Goal: Navigation & Orientation: Find specific page/section

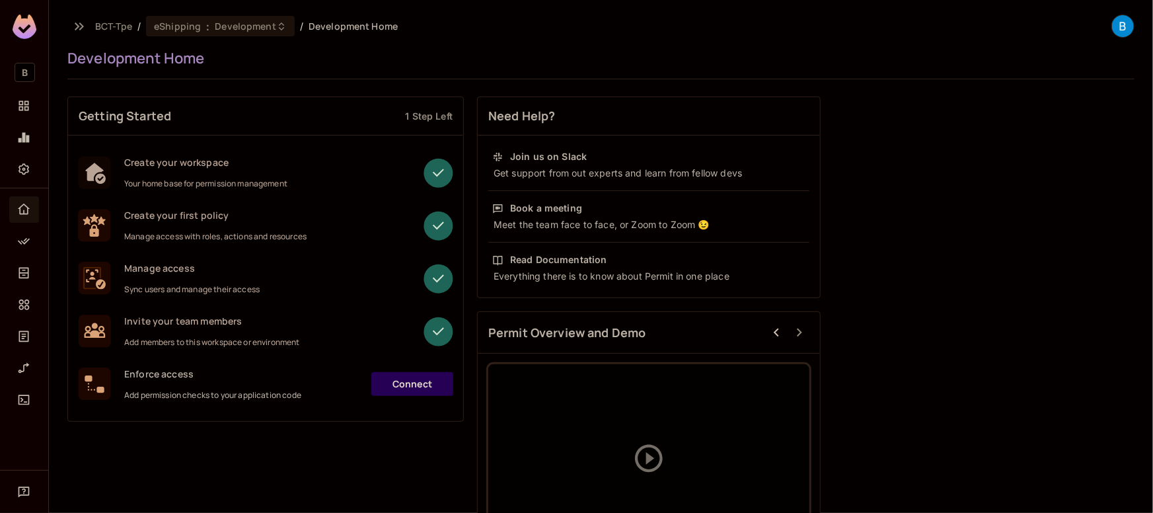
click at [272, 30] on span "Development" at bounding box center [245, 26] width 61 height 13
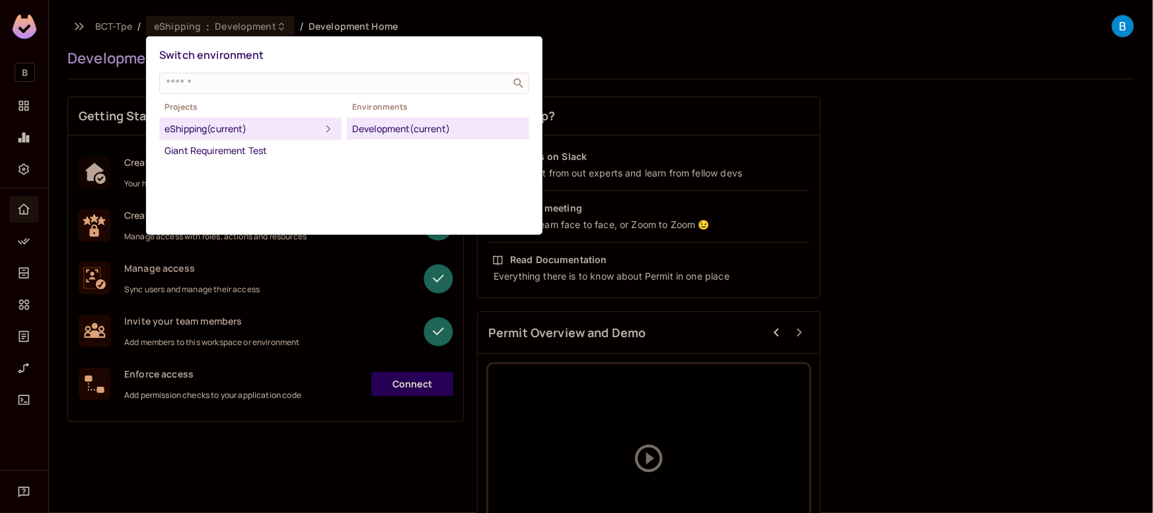
click at [20, 73] on div at bounding box center [576, 256] width 1153 height 513
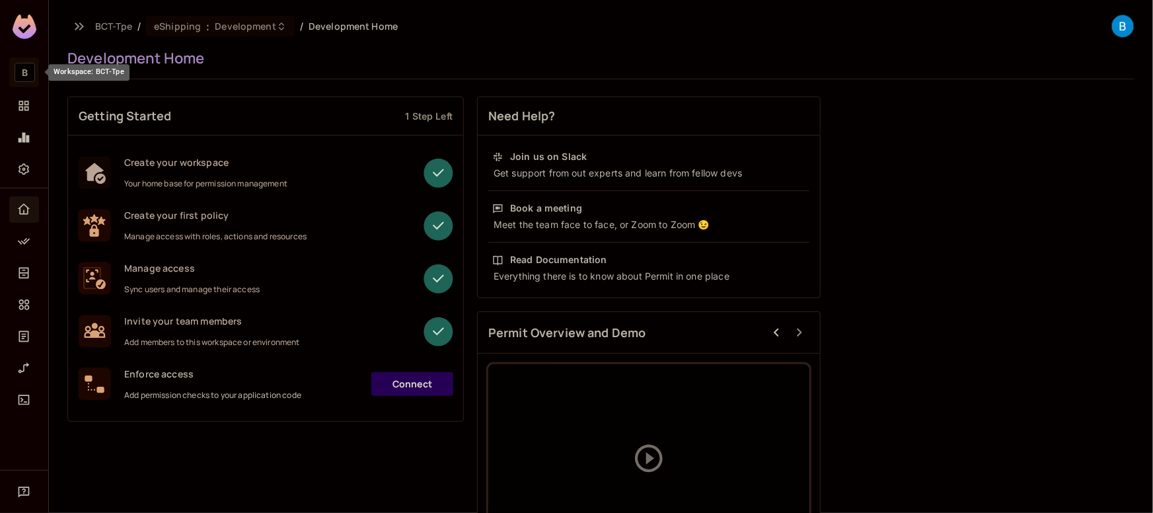
click at [31, 73] on span "B" at bounding box center [25, 72] width 20 height 19
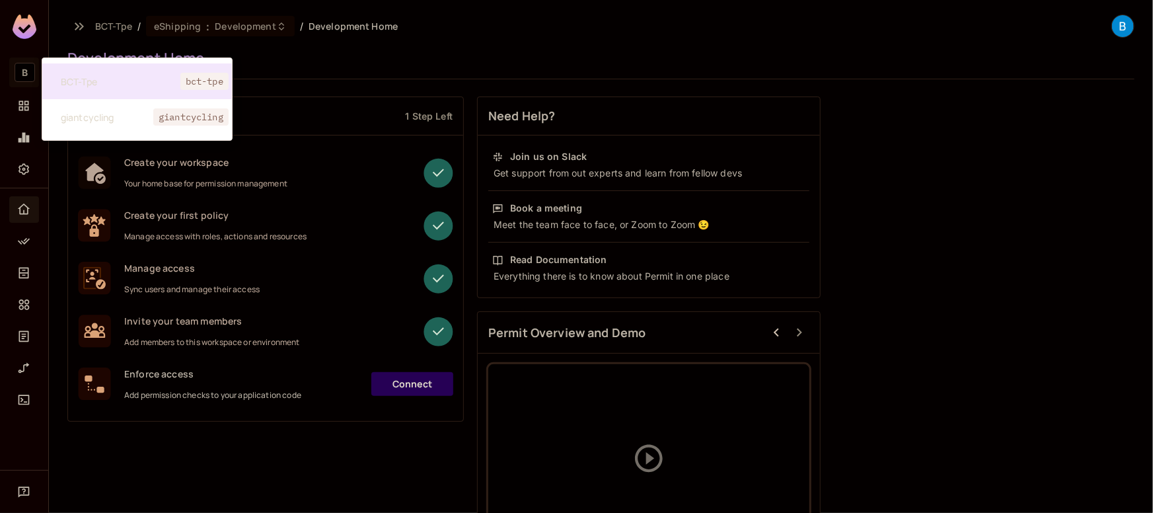
click at [85, 22] on div at bounding box center [576, 256] width 1153 height 513
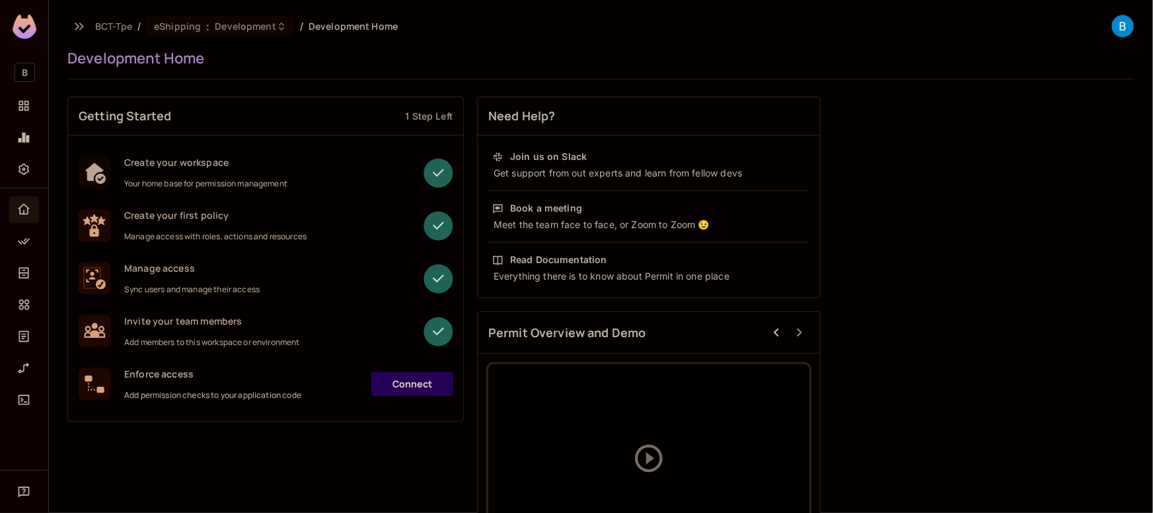
click at [107, 25] on span "BCT-Tpe" at bounding box center [113, 26] width 37 height 13
click at [22, 74] on span "B" at bounding box center [25, 72] width 20 height 19
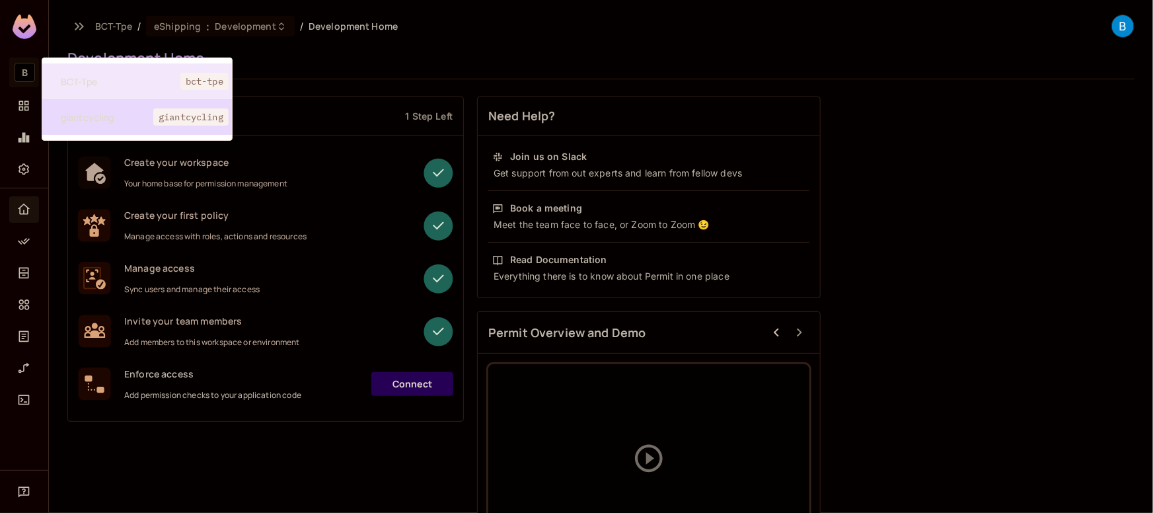
click at [104, 116] on span "giantcycling" at bounding box center [107, 117] width 93 height 13
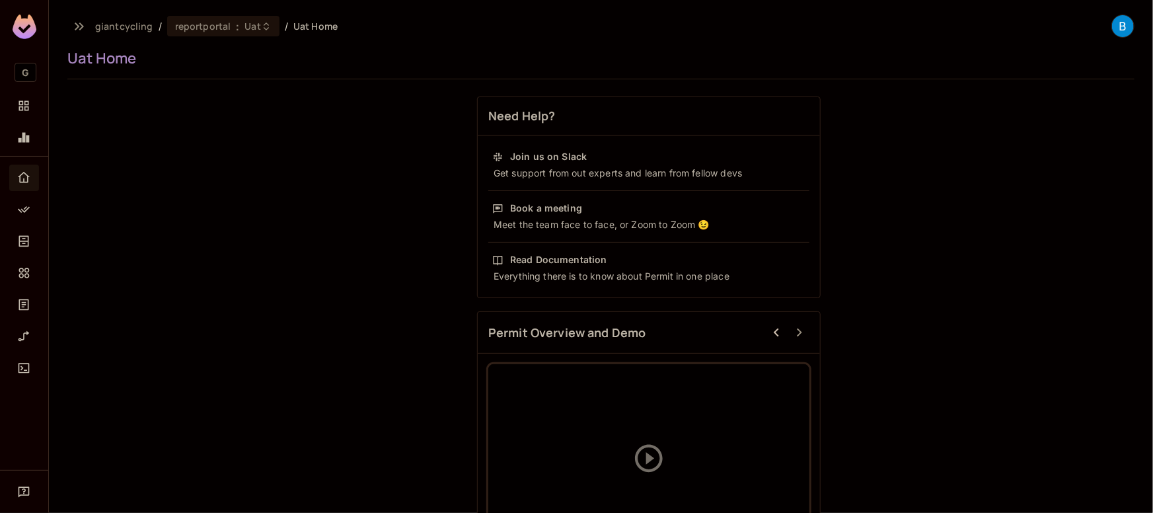
click at [264, 27] on icon at bounding box center [266, 26] width 5 height 8
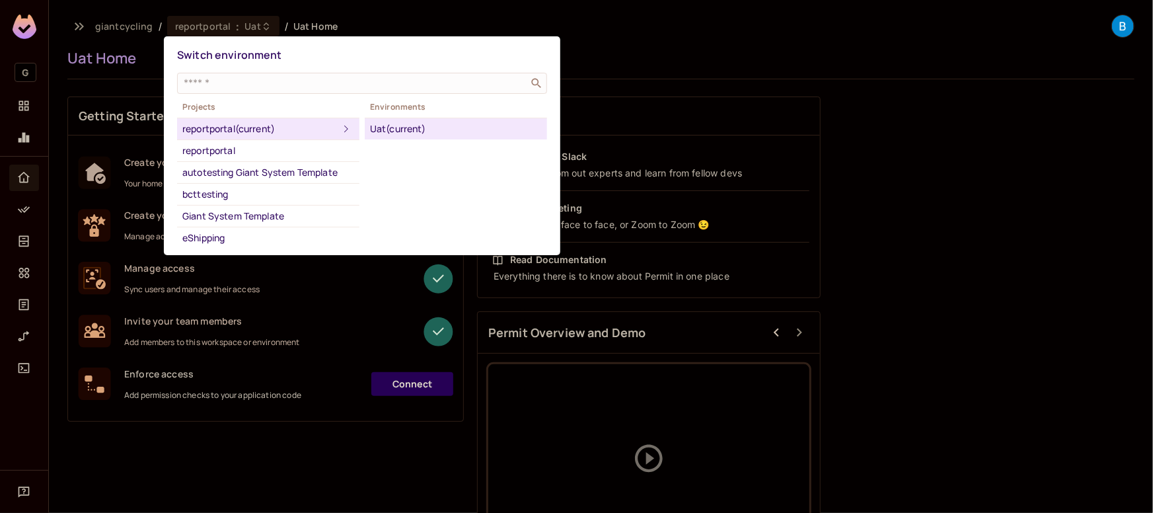
click at [422, 47] on div "Switch environment" at bounding box center [362, 55] width 370 height 24
click at [58, 91] on div at bounding box center [576, 256] width 1153 height 513
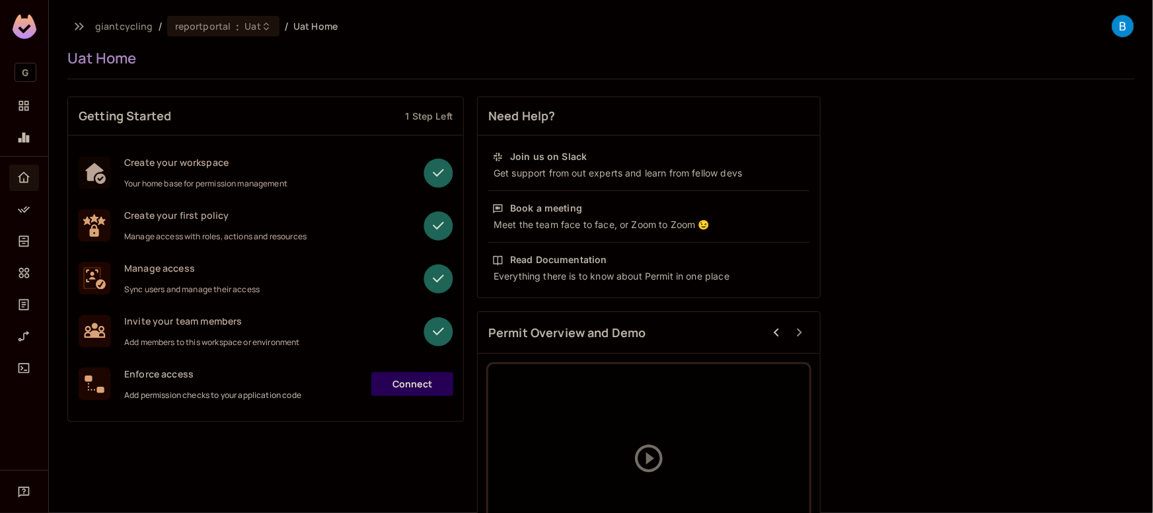
click at [261, 31] on icon at bounding box center [266, 26] width 11 height 11
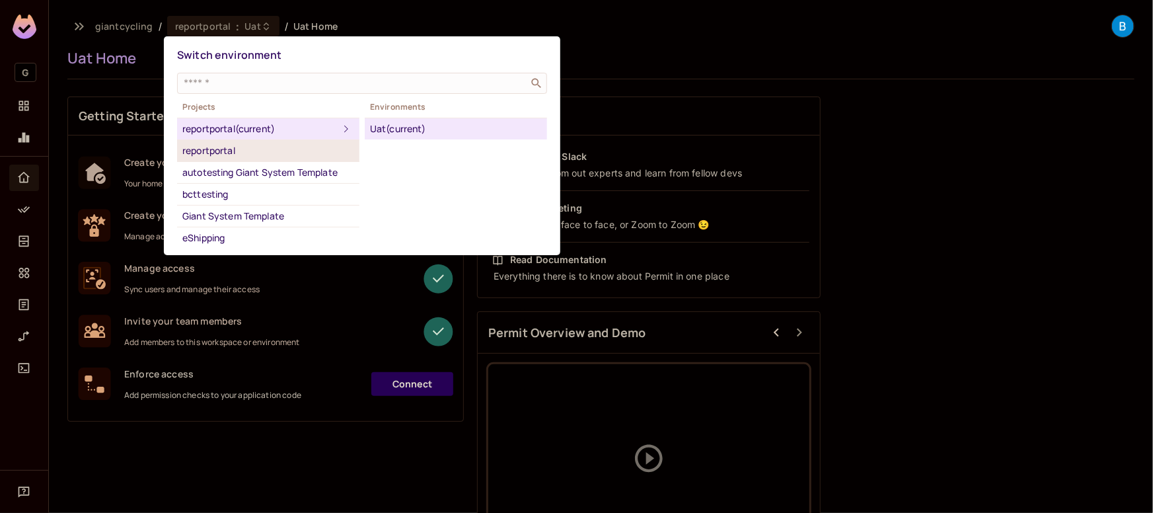
click at [311, 150] on div "reportportal" at bounding box center [268, 151] width 172 height 16
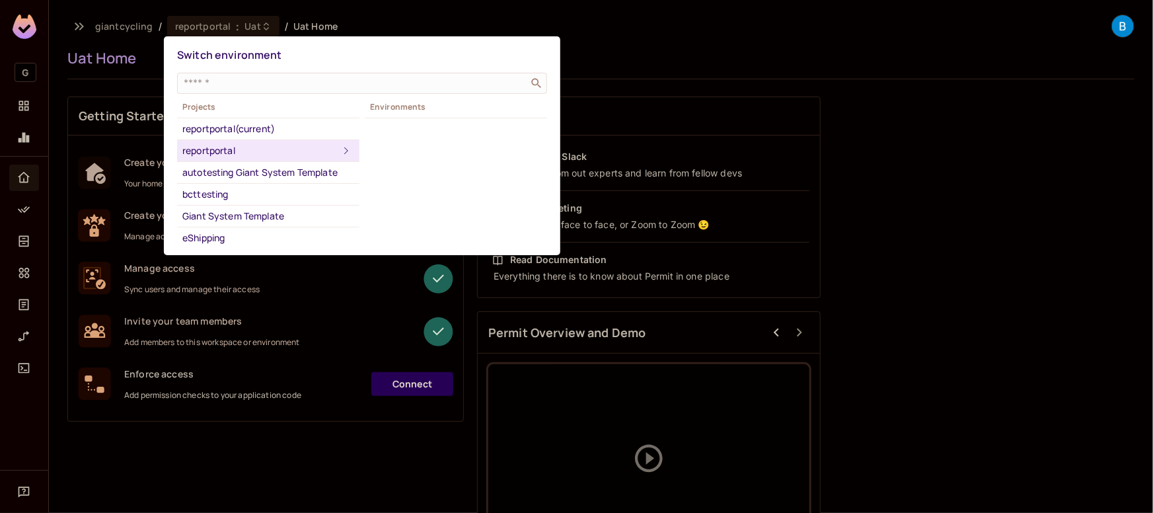
click at [350, 156] on icon at bounding box center [346, 151] width 16 height 16
click at [345, 124] on div "reportportal (current)" at bounding box center [268, 129] width 172 height 16
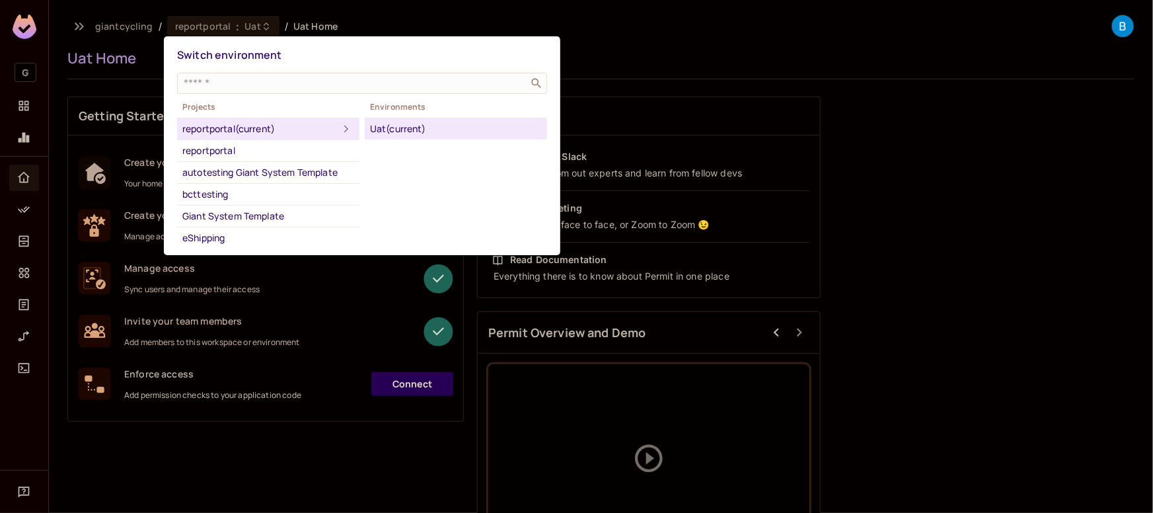
click at [27, 75] on div at bounding box center [576, 256] width 1153 height 513
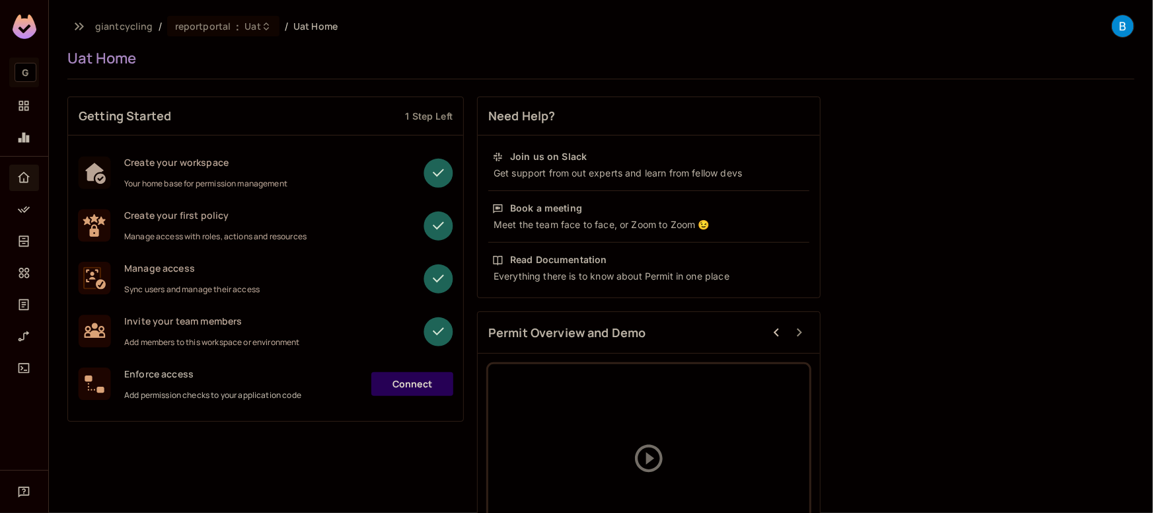
click at [22, 75] on span "G" at bounding box center [26, 72] width 22 height 19
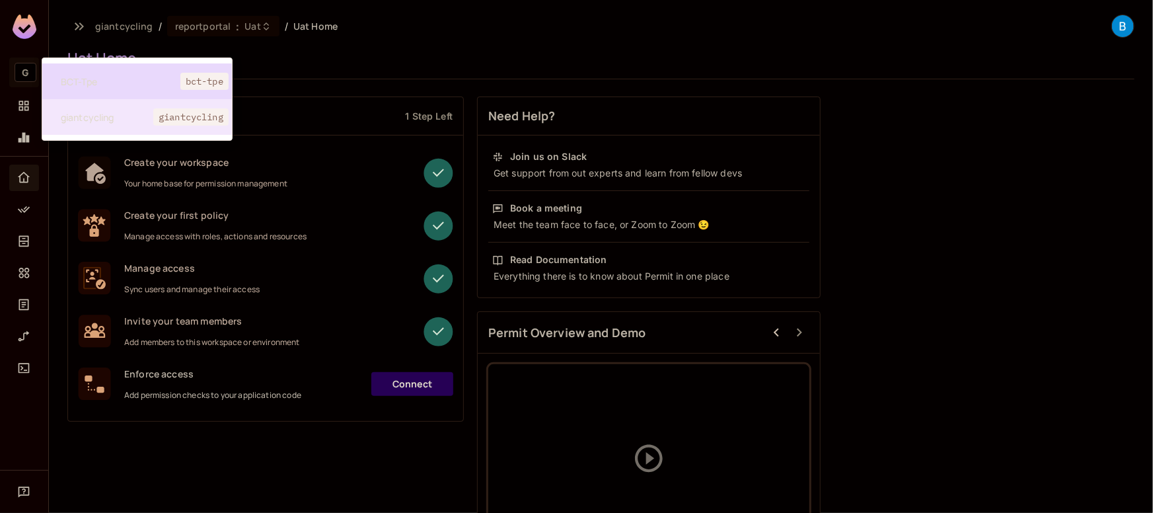
click at [84, 79] on span "BCT-Tpe" at bounding box center [121, 81] width 120 height 13
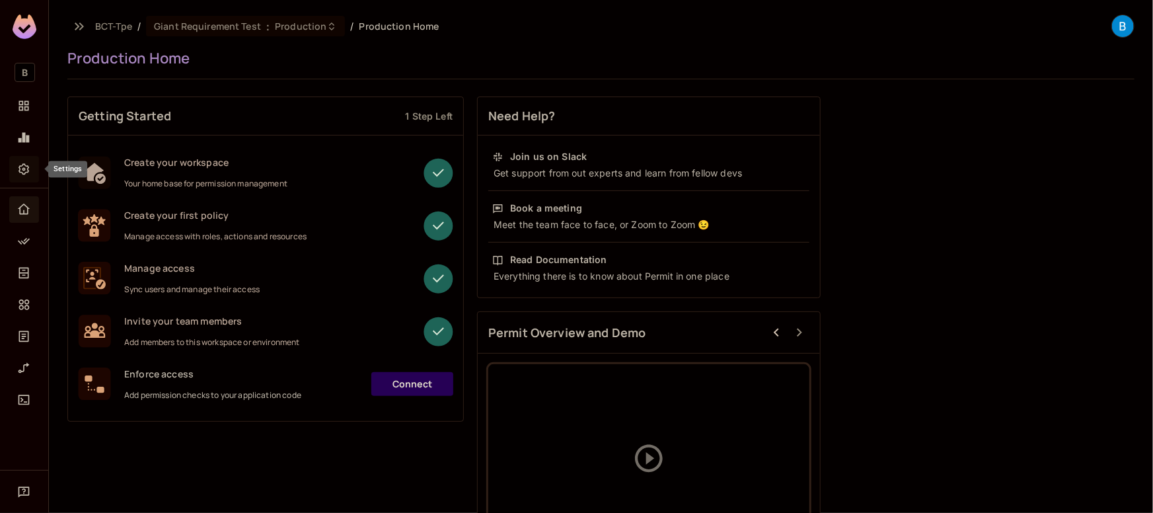
click at [23, 167] on icon "Settings" at bounding box center [23, 169] width 13 height 13
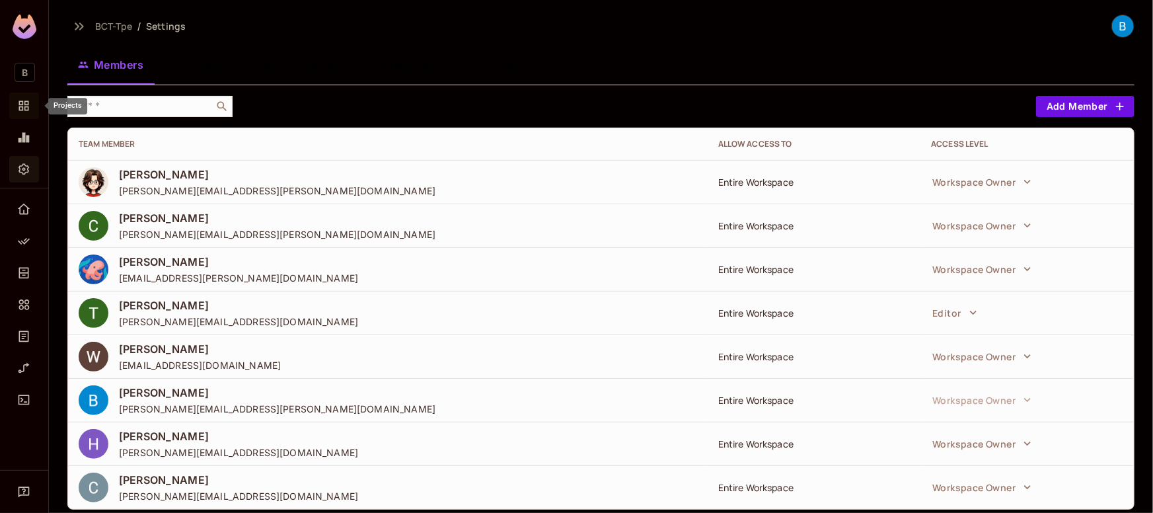
click at [24, 107] on icon "Projects" at bounding box center [23, 105] width 13 height 13
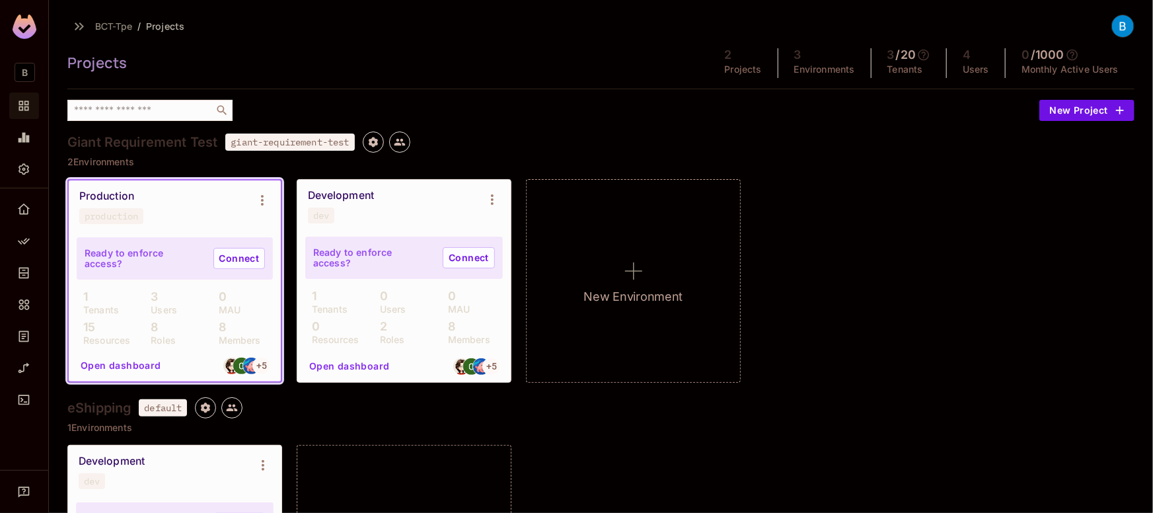
click at [922, 54] on icon at bounding box center [923, 54] width 13 height 13
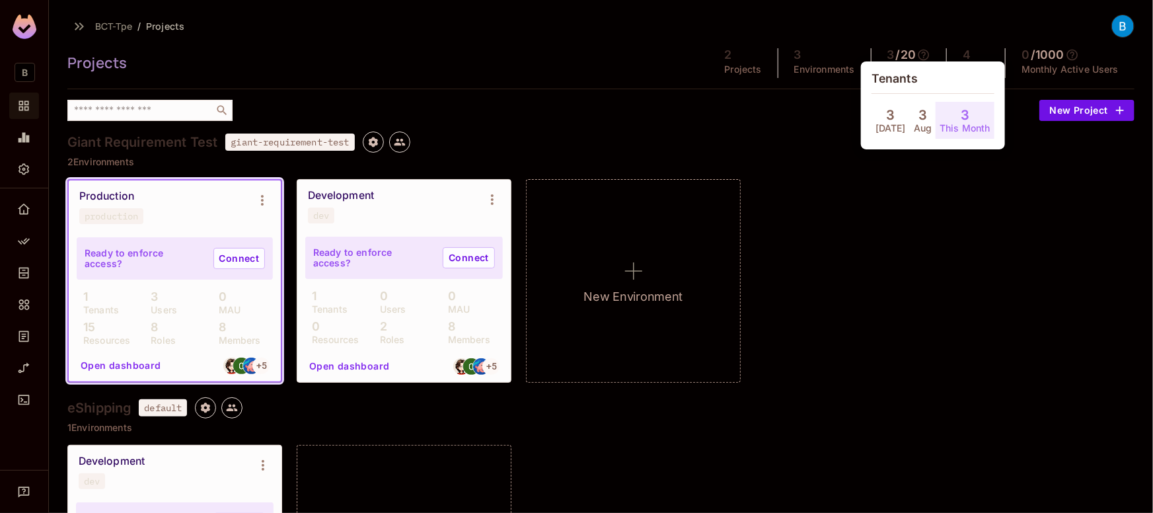
click at [827, 217] on div at bounding box center [576, 256] width 1153 height 513
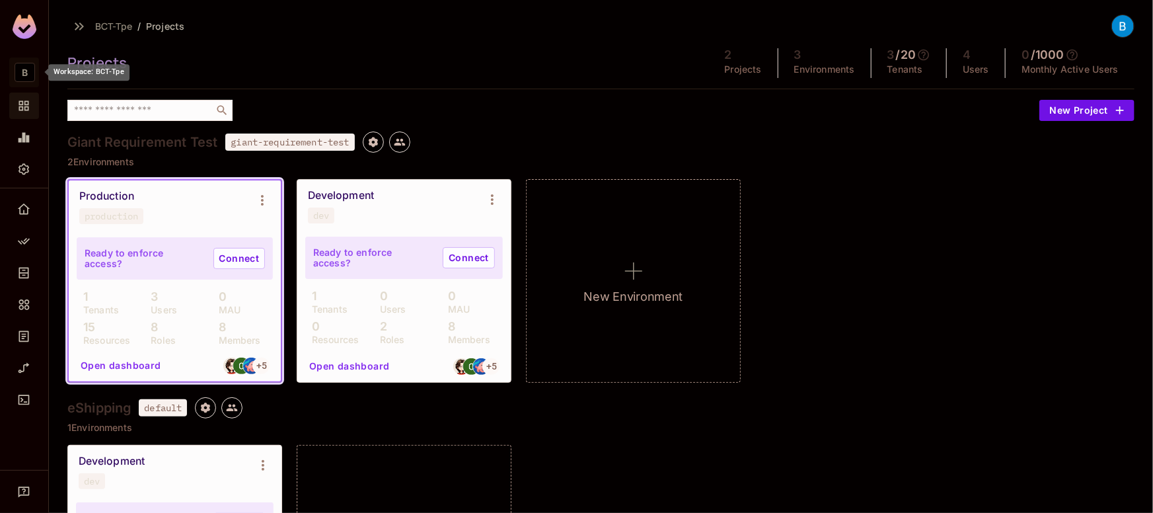
click at [22, 77] on span "B" at bounding box center [25, 72] width 20 height 19
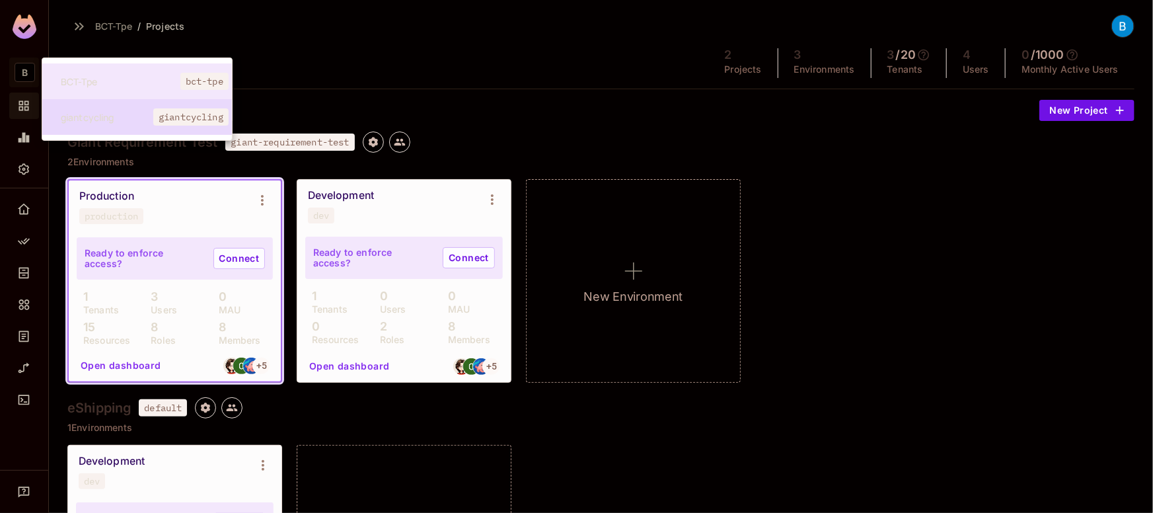
click at [94, 112] on span "giantcycling" at bounding box center [107, 117] width 93 height 13
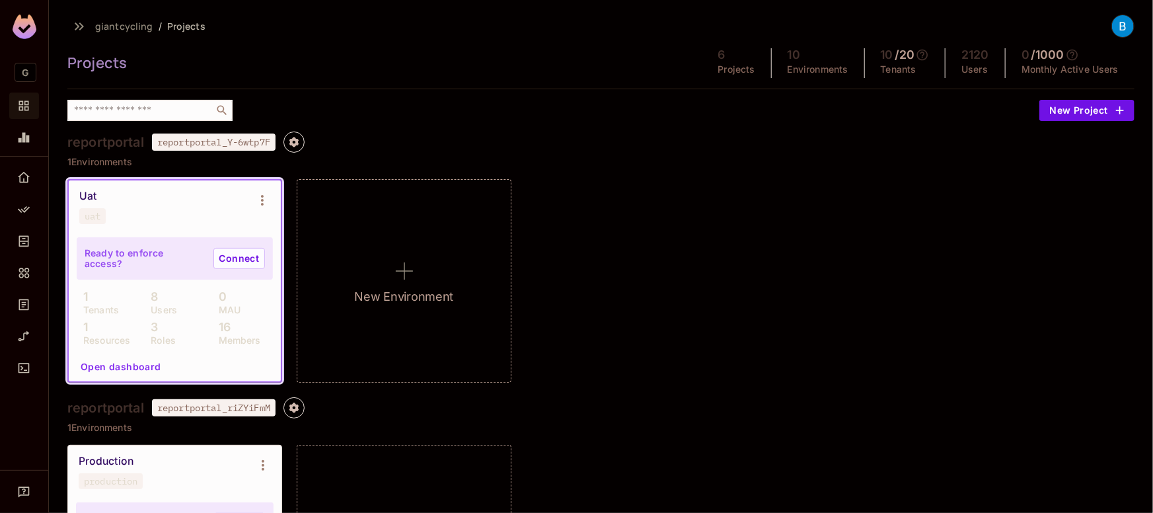
click at [925, 56] on icon at bounding box center [922, 54] width 13 height 13
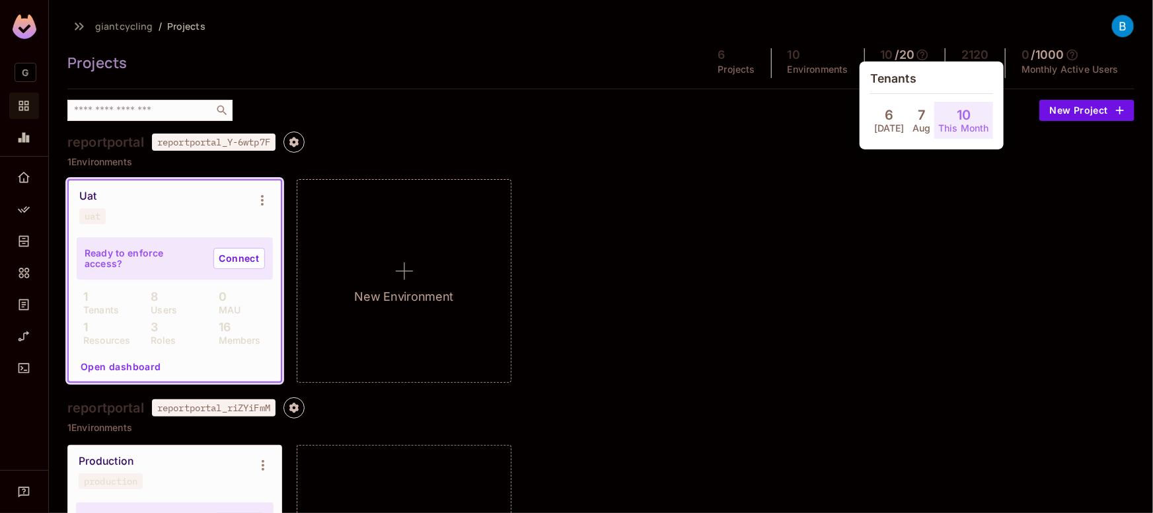
click at [697, 226] on div at bounding box center [576, 256] width 1153 height 513
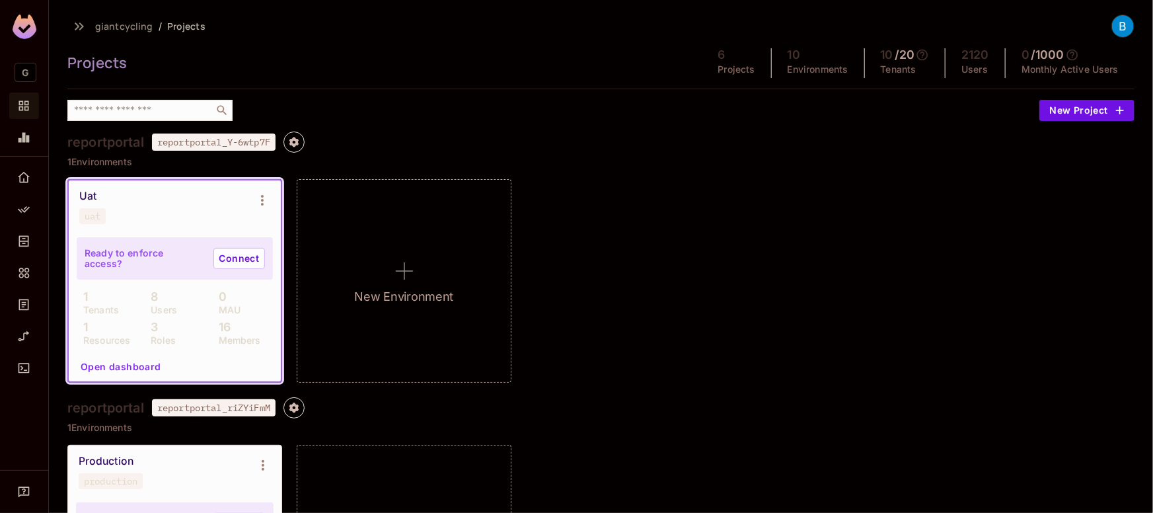
click at [617, 335] on div "Uat uat Ready to enforce access? Connect 1 Tenants 8 Users 0 MAU 1 Resources 3 …" at bounding box center [601, 281] width 1068 height 204
